Goal: Navigation & Orientation: Find specific page/section

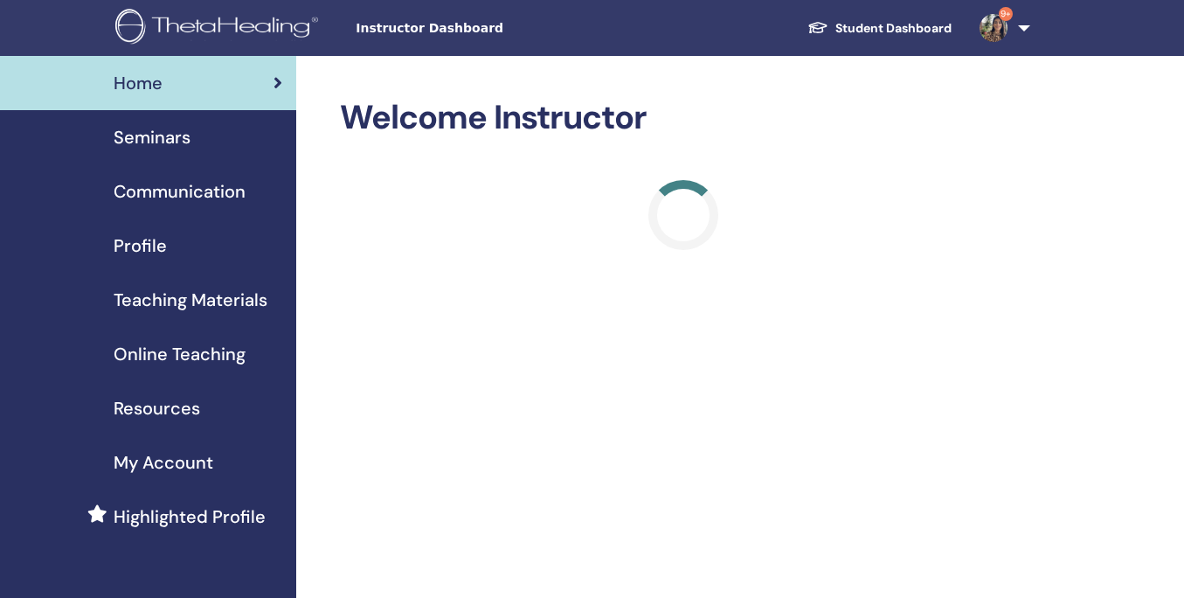
click at [160, 354] on span "Online Teaching" at bounding box center [180, 354] width 132 height 26
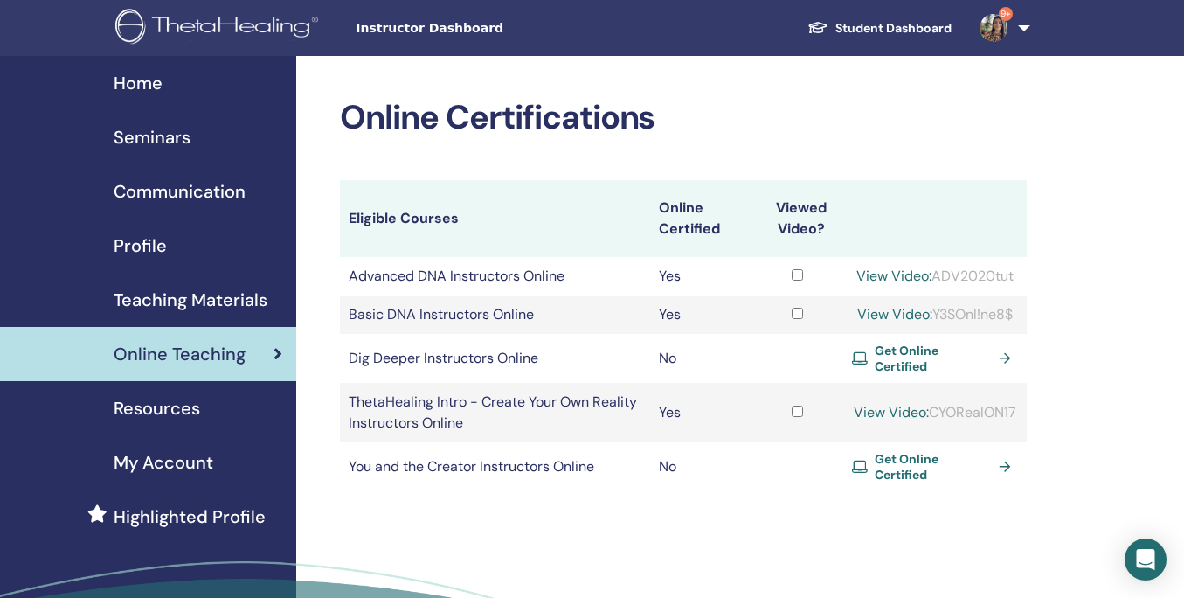
click at [138, 131] on span "Seminars" at bounding box center [152, 137] width 77 height 26
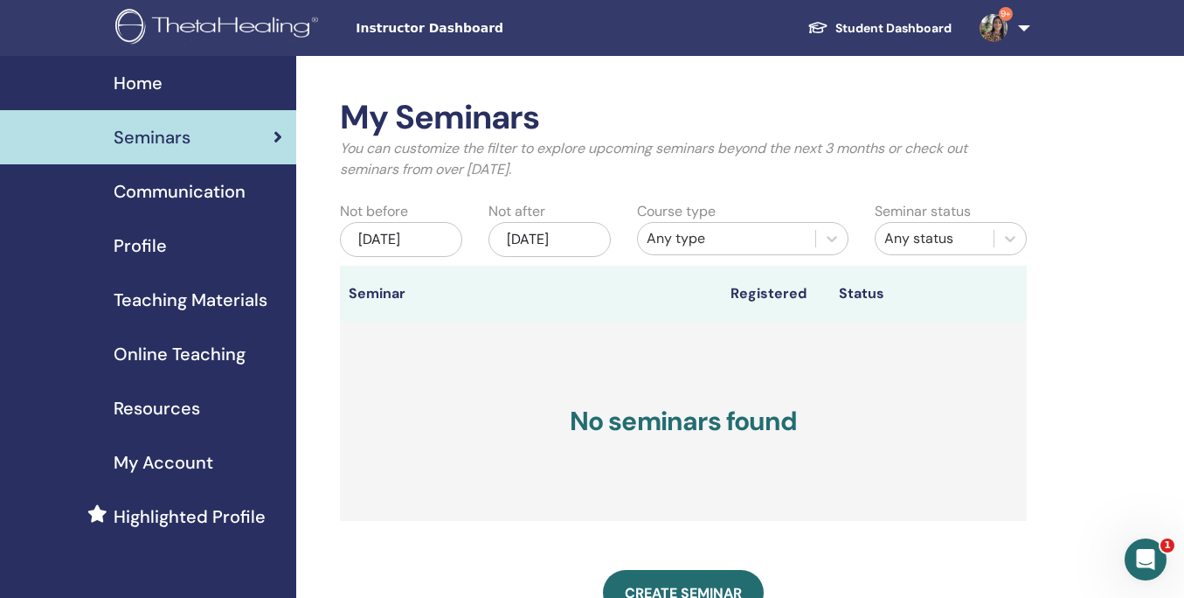
click at [159, 308] on span "Teaching Materials" at bounding box center [191, 300] width 154 height 26
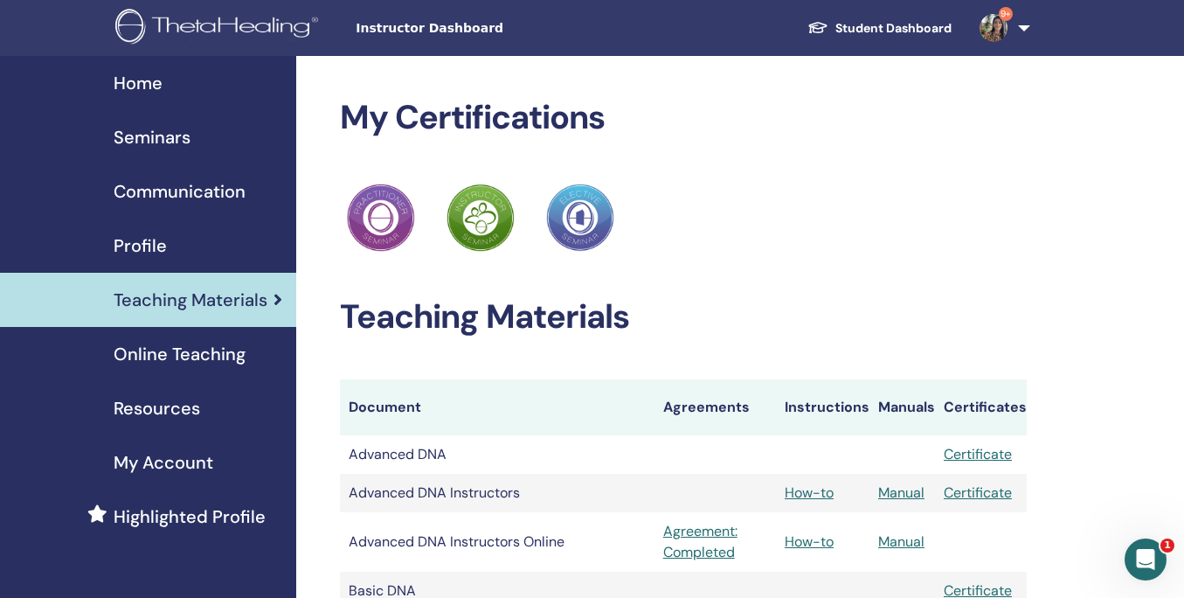
click at [1015, 26] on link "9+" at bounding box center [1002, 28] width 72 height 56
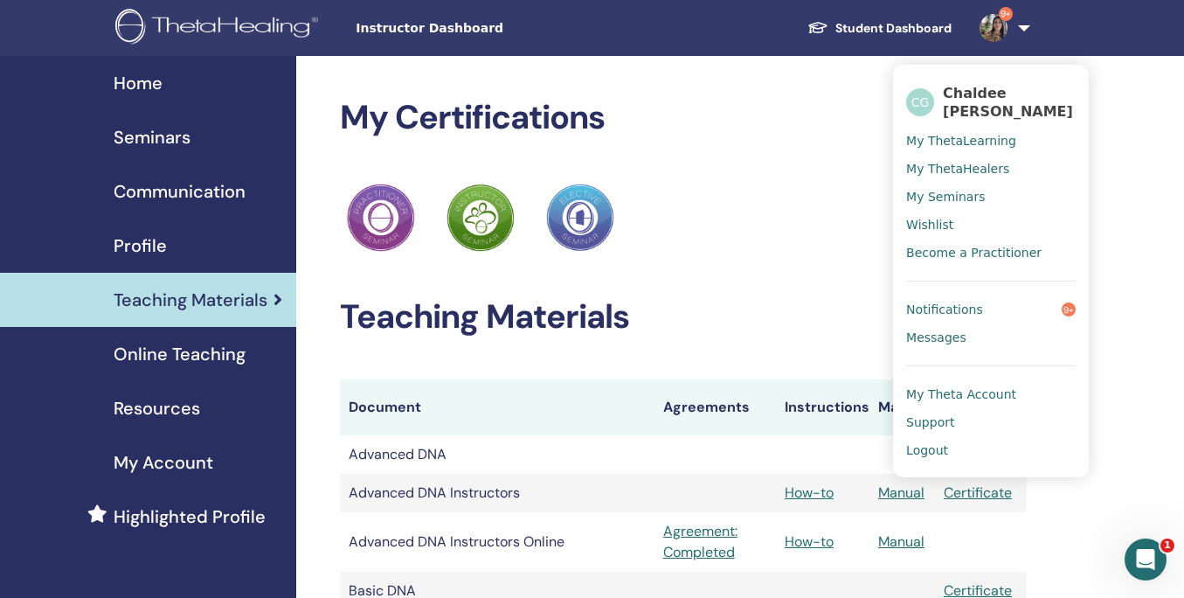
click at [939, 303] on span "Notifications" at bounding box center [944, 309] width 77 height 16
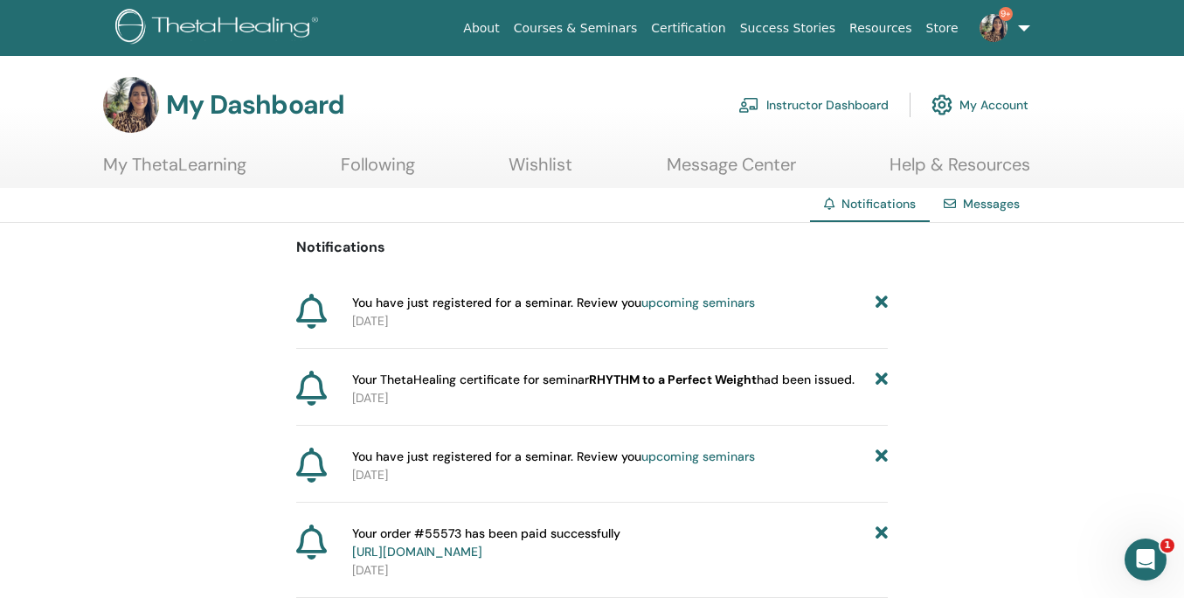
click at [204, 165] on link "My ThetaLearning" at bounding box center [174, 171] width 143 height 34
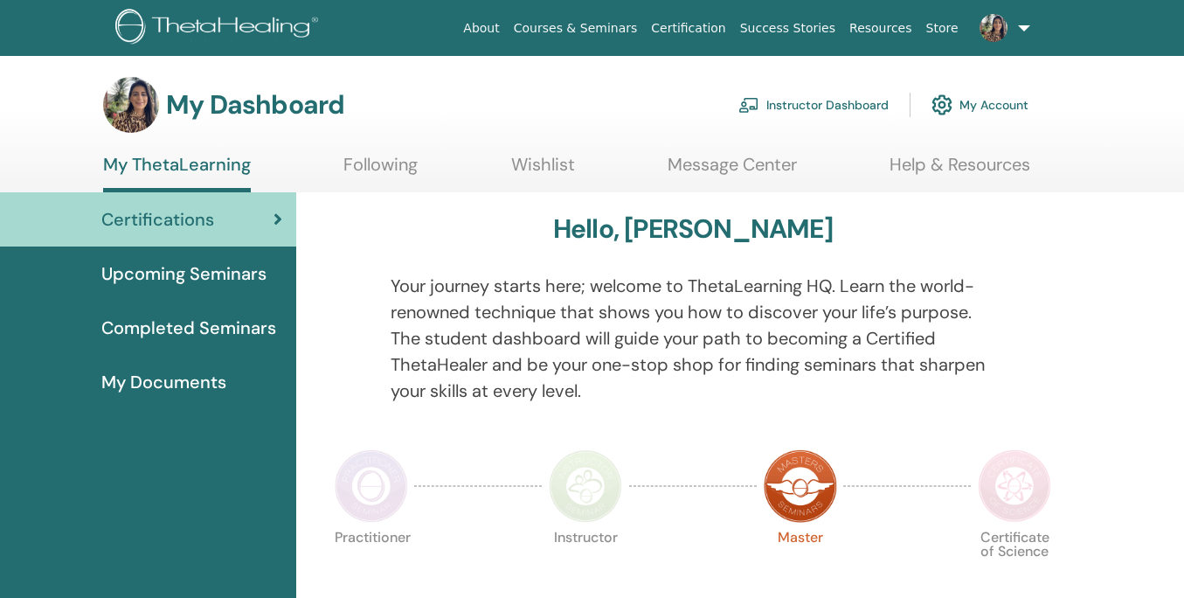
click at [848, 103] on link "Instructor Dashboard" at bounding box center [813, 105] width 150 height 38
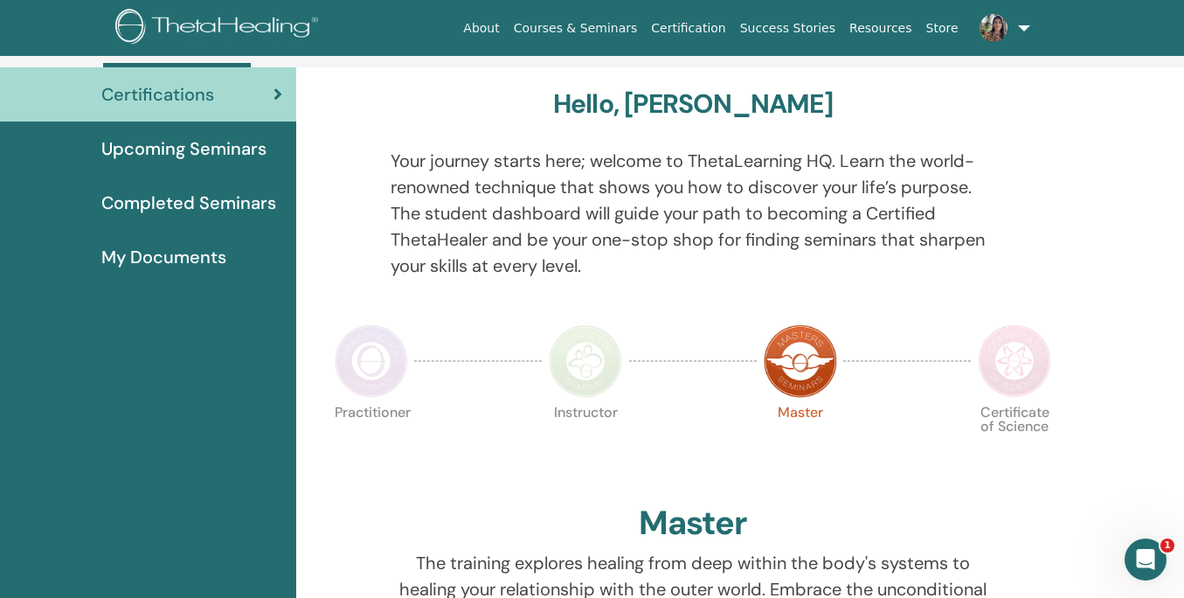
scroll to position [27, 0]
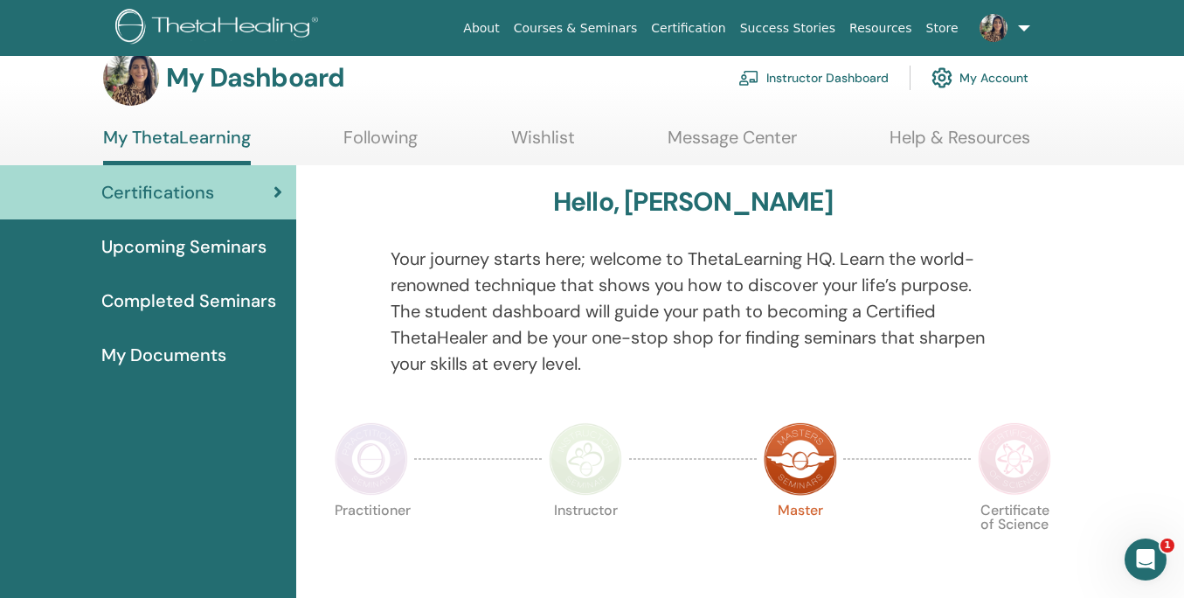
click at [175, 253] on span "Upcoming Seminars" at bounding box center [183, 246] width 165 height 26
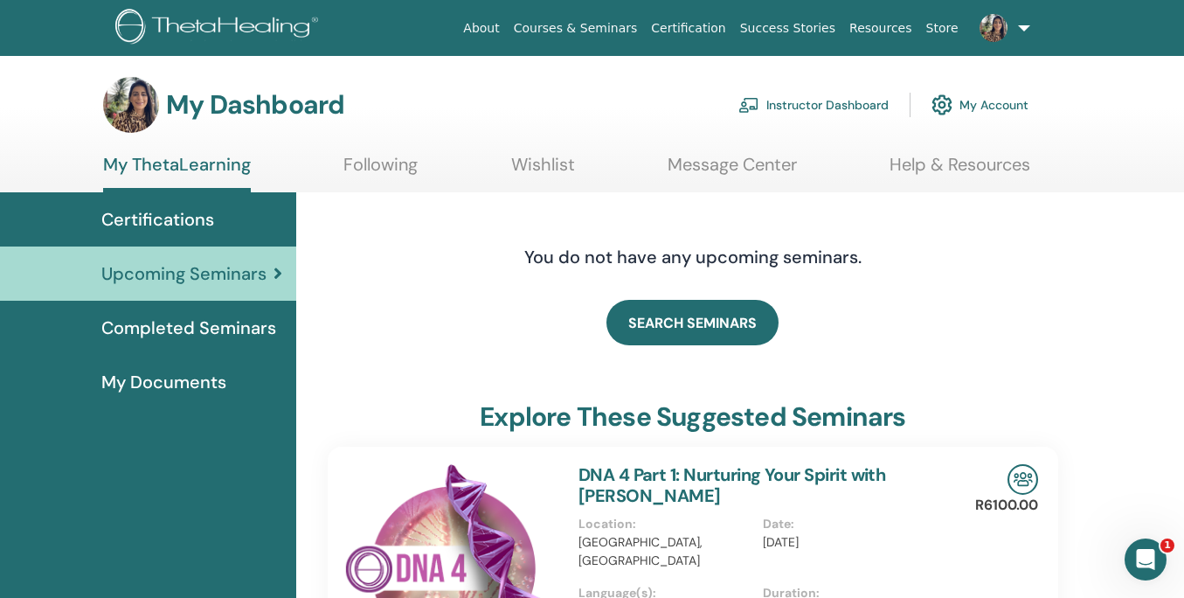
click at [740, 154] on link "Message Center" at bounding box center [732, 171] width 129 height 34
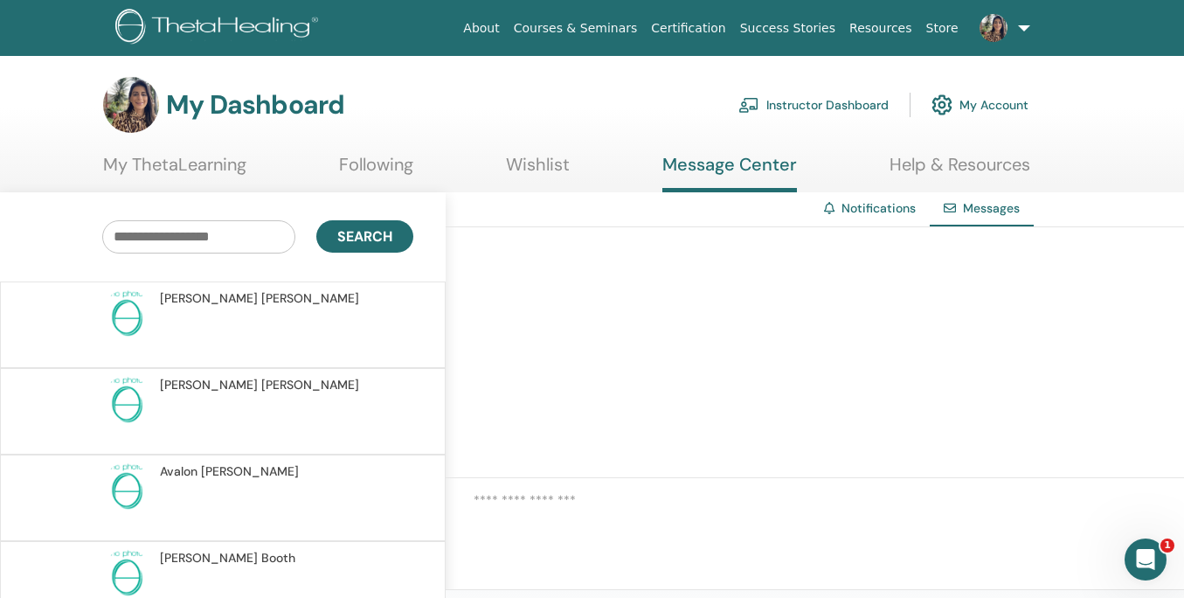
click at [606, 33] on link "Courses & Seminars" at bounding box center [576, 28] width 138 height 32
